Goal: Check status: Check status

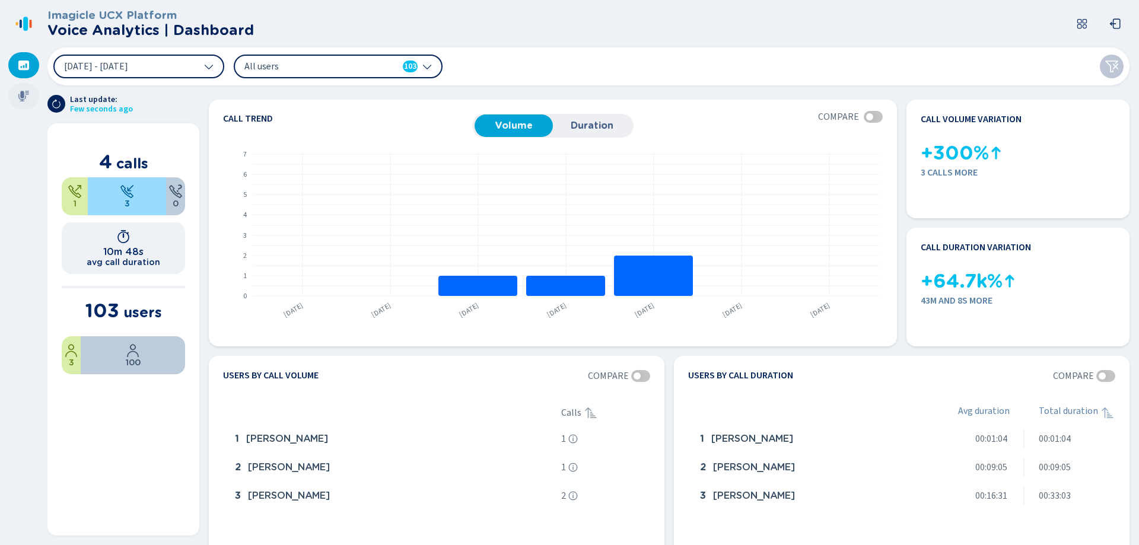
click at [16, 94] on div at bounding box center [23, 96] width 31 height 26
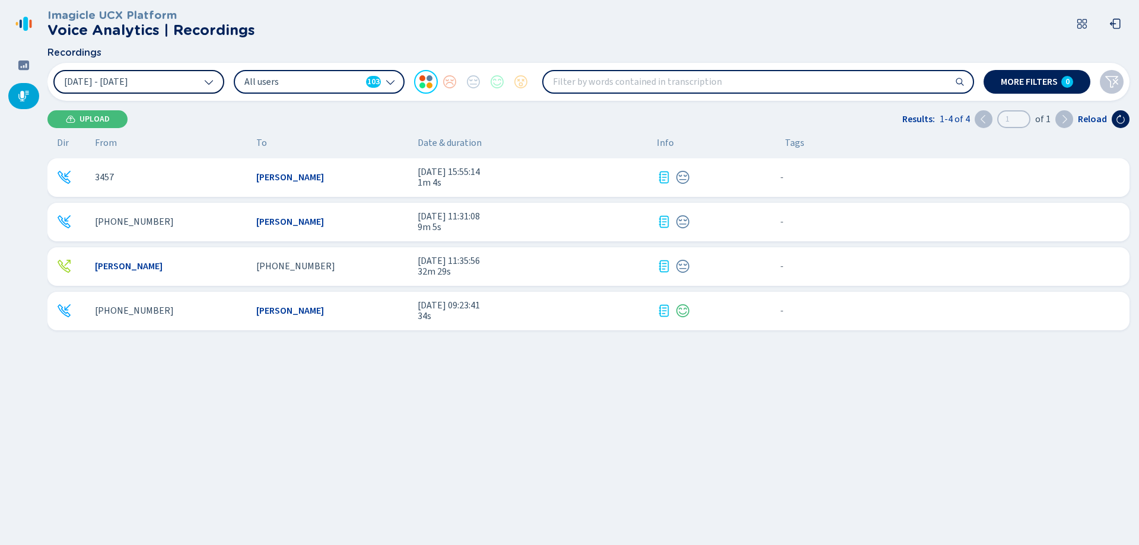
click at [203, 79] on button "[DATE] - [DATE]" at bounding box center [138, 82] width 171 height 24
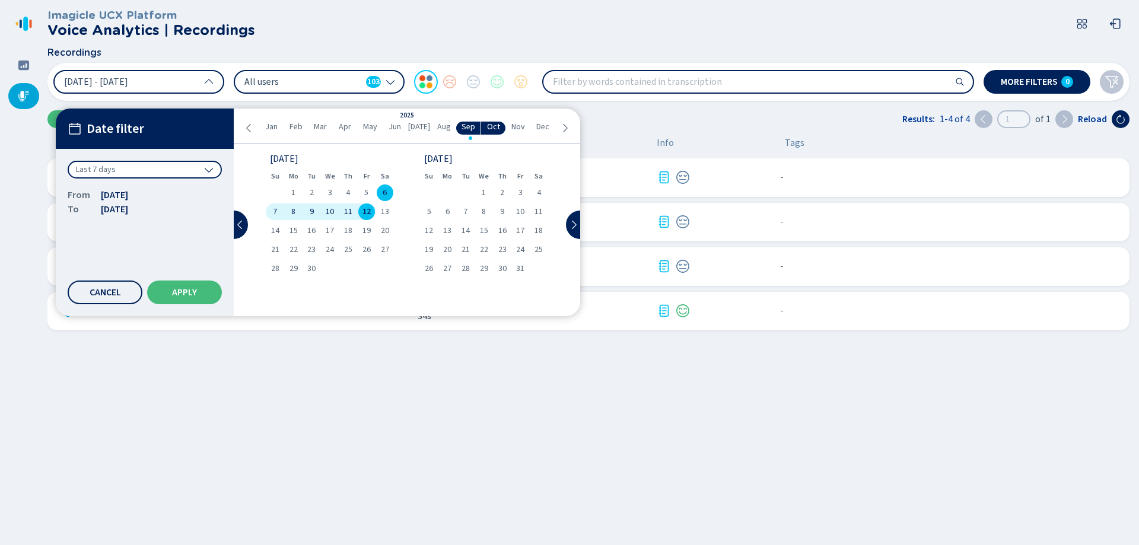
click at [198, 168] on div "Last 7 days" at bounding box center [145, 170] width 154 height 18
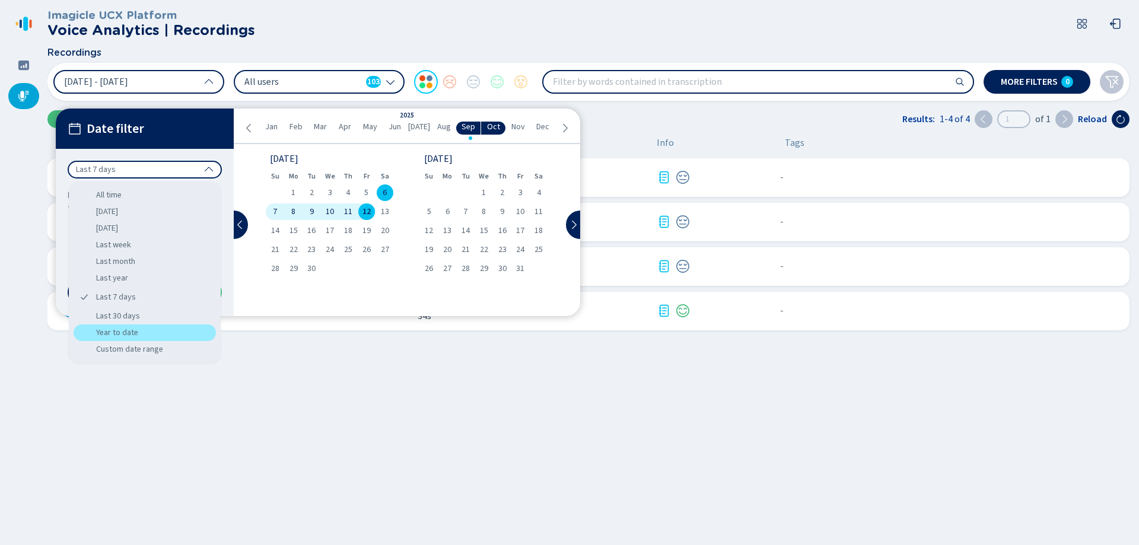
click at [132, 332] on div "Year to date" at bounding box center [145, 333] width 142 height 17
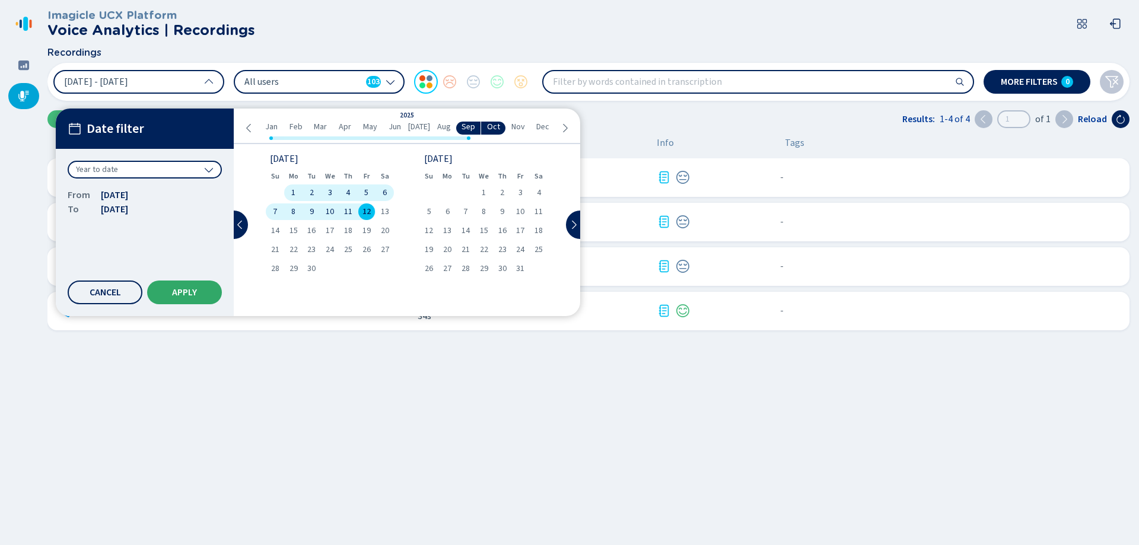
click at [187, 292] on span "Apply" at bounding box center [184, 292] width 25 height 9
